Goal: Transaction & Acquisition: Obtain resource

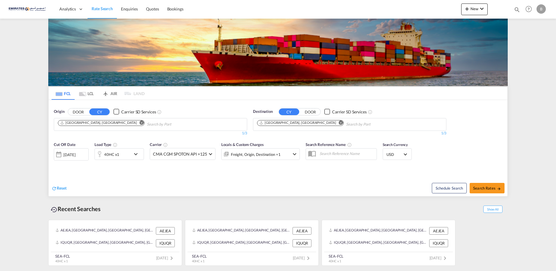
click at [339, 121] on md-icon "Remove" at bounding box center [341, 122] width 4 height 4
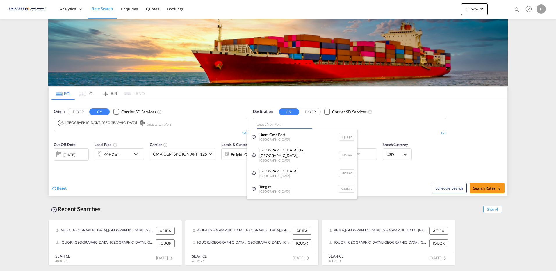
click at [291, 123] on body "Analytics Dashboard Rate Search Enquiries Quotes Bookings" at bounding box center [278, 135] width 556 height 271
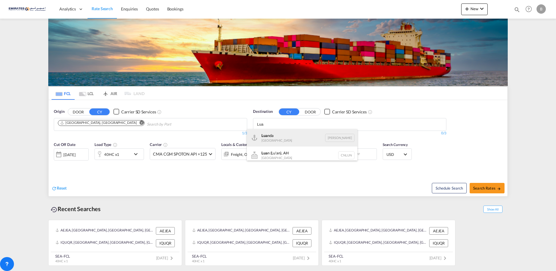
type input "Lua"
click at [276, 137] on div "Lua nda [GEOGRAPHIC_DATA] [PERSON_NAME]" at bounding box center [302, 137] width 110 height 17
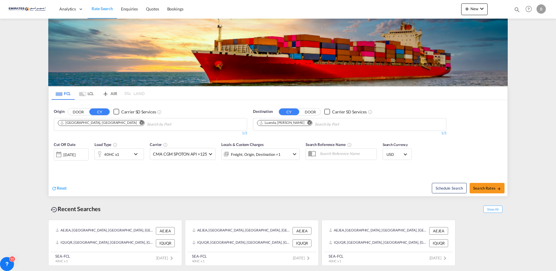
click at [135, 153] on md-icon "icon-chevron-down" at bounding box center [137, 154] width 10 height 7
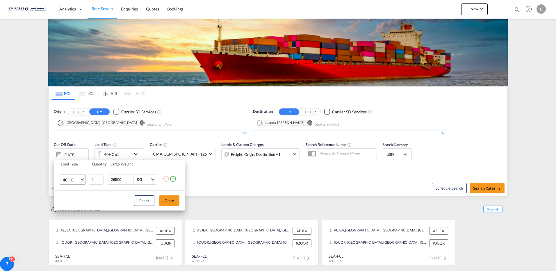
click at [82, 179] on span "Choose: \a40HC" at bounding box center [81, 178] width 3 height 3
click at [75, 153] on md-option "20GP" at bounding box center [78, 152] width 40 height 14
click at [123, 179] on input "26500" at bounding box center [121, 179] width 23 height 10
type input "2"
type input "20000"
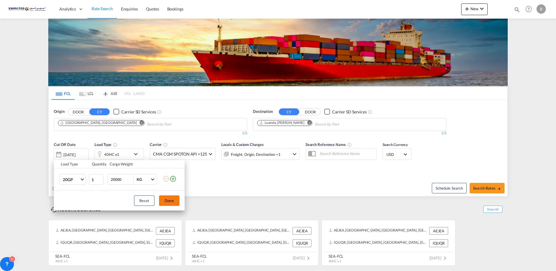
click at [161, 203] on button "Done" at bounding box center [169, 200] width 20 height 10
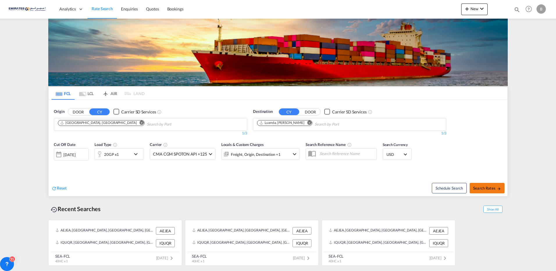
click at [486, 186] on span "Search Rates" at bounding box center [487, 188] width 28 height 5
type input "AEJEA to [PERSON_NAME] / [DATE]"
click at [86, 155] on div "[DATE]" at bounding box center [71, 154] width 35 height 12
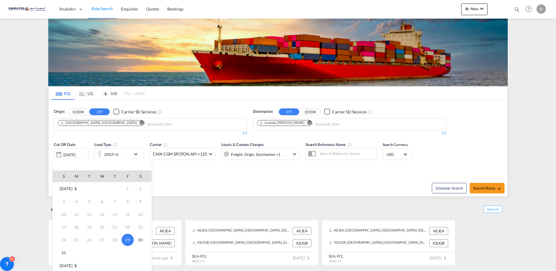
click at [79, 189] on md-icon "August 2025" at bounding box center [75, 188] width 7 height 7
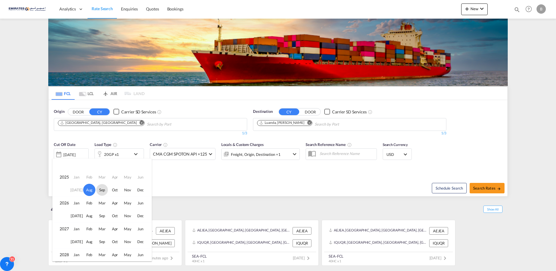
click at [104, 191] on span "Sep" at bounding box center [102, 190] width 12 height 12
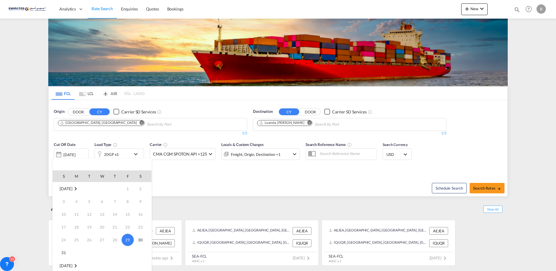
scroll to position [77, 0]
click at [481, 190] on div at bounding box center [278, 135] width 556 height 271
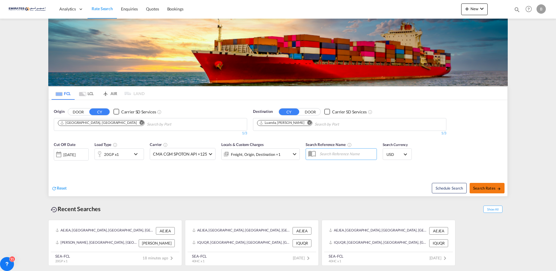
click at [490, 189] on span "Search Rates" at bounding box center [487, 188] width 28 height 5
type input "AEJEA to [PERSON_NAME] / [DATE]"
click at [75, 153] on div "[DATE]" at bounding box center [69, 154] width 12 height 5
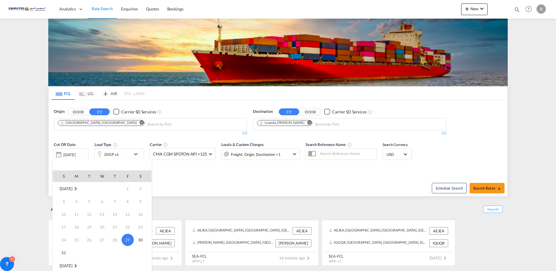
click at [79, 265] on md-icon "September 2025" at bounding box center [75, 265] width 7 height 7
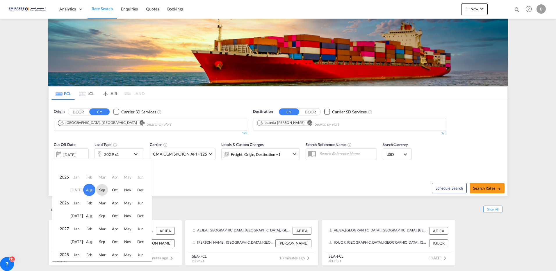
click at [103, 191] on span "Sep" at bounding box center [102, 190] width 12 height 12
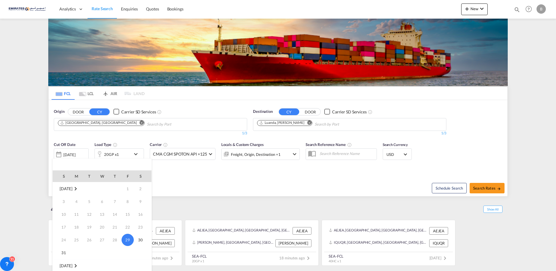
click at [103, 259] on td "[DATE]" at bounding box center [102, 265] width 99 height 13
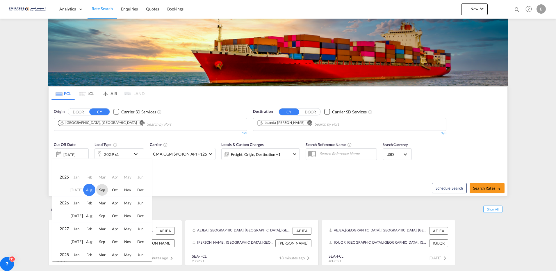
click at [99, 190] on span "Sep" at bounding box center [102, 190] width 12 height 12
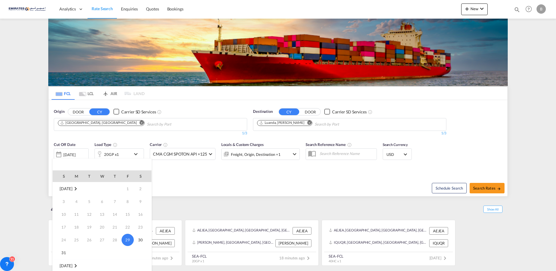
scroll to position [77, 0]
click at [88, 202] on span "2" at bounding box center [89, 202] width 12 height 12
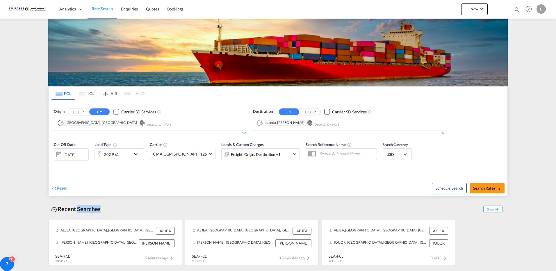
click at [88, 202] on div "Recent Searches" at bounding box center [75, 208] width 55 height 13
drag, startPoint x: 88, startPoint y: 202, endPoint x: 174, endPoint y: 180, distance: 88.4
click at [174, 180] on div "Reset" at bounding box center [165, 184] width 228 height 16
click at [483, 188] on span "Search Rates" at bounding box center [487, 188] width 28 height 5
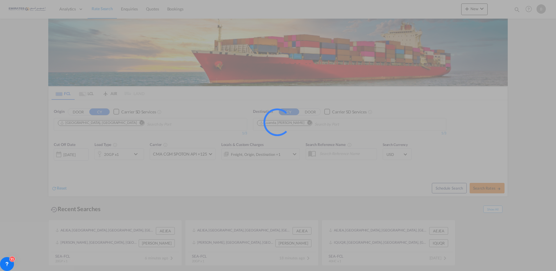
type input "AEJEA to [PERSON_NAME] / [DATE]"
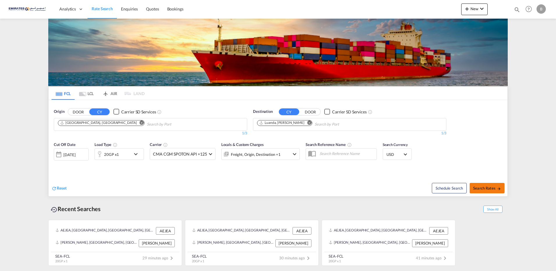
click at [480, 189] on span "Search Rates" at bounding box center [487, 188] width 28 height 5
type input "AEJEA to [PERSON_NAME] / [DATE]"
click at [86, 155] on div "[DATE]" at bounding box center [71, 154] width 35 height 12
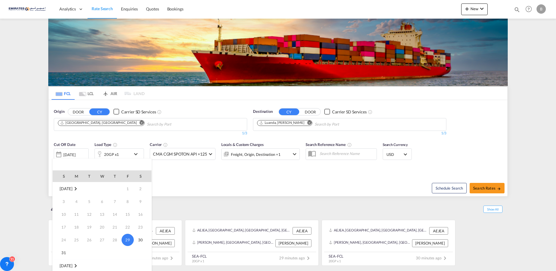
click at [79, 266] on md-icon "September 2025" at bounding box center [75, 265] width 7 height 7
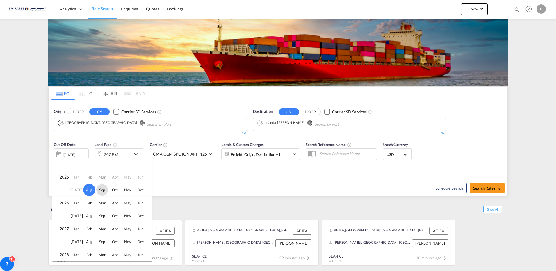
click at [101, 190] on span "Sep" at bounding box center [102, 190] width 12 height 12
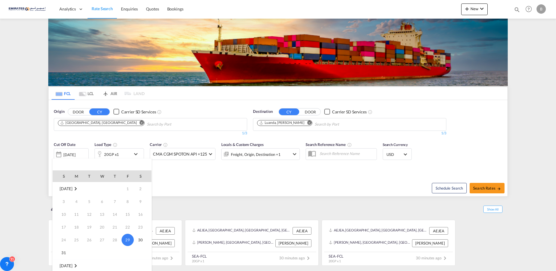
scroll to position [77, 0]
click at [88, 202] on span "2" at bounding box center [89, 202] width 12 height 12
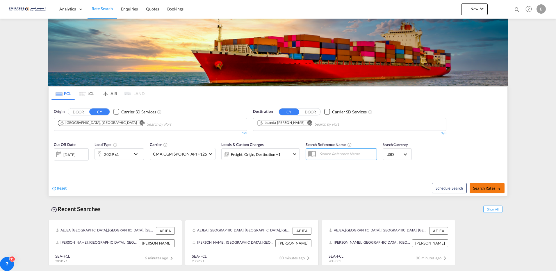
click at [488, 188] on span "Search Rates" at bounding box center [487, 188] width 28 height 5
type input "AEJEA to [PERSON_NAME] / [DATE]"
